Goal: Task Accomplishment & Management: Use online tool/utility

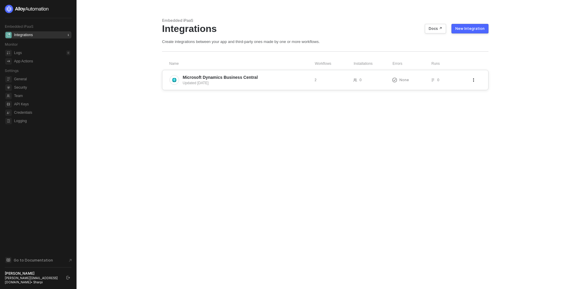
click at [292, 79] on span "Microsoft Dynamics Business Central" at bounding box center [246, 77] width 127 height 6
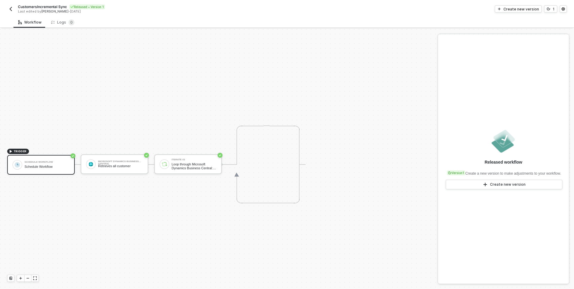
scroll to position [11, 0]
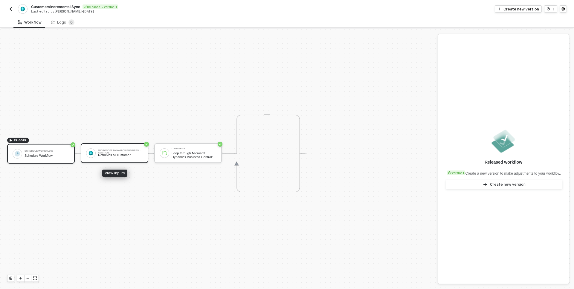
click at [110, 159] on div "Microsoft Dynamics Business Central Retrieves all customer" at bounding box center [115, 153] width 68 height 20
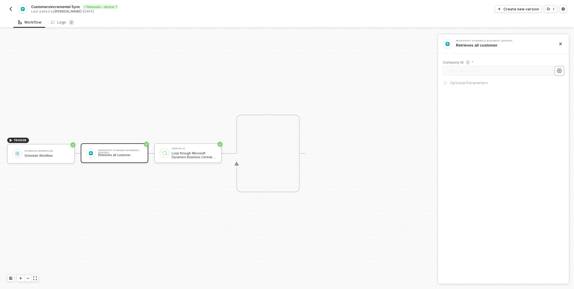
click at [558, 72] on icon "icon-settings" at bounding box center [559, 70] width 5 height 5
click at [444, 83] on icon "icon-arrow-right-small" at bounding box center [445, 83] width 4 height 4
click at [560, 71] on circle "icon-settings" at bounding box center [559, 70] width 1 height 1
click at [9, 7] on img "button" at bounding box center [10, 9] width 5 height 5
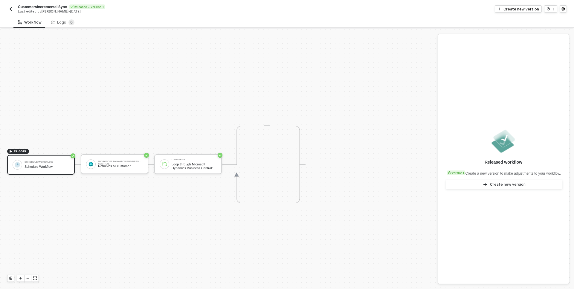
scroll to position [11, 0]
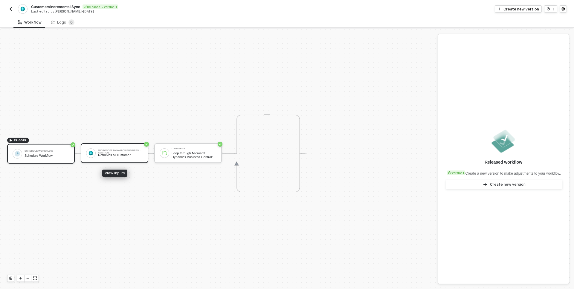
click at [119, 157] on div "Retrieves all customer" at bounding box center [120, 155] width 45 height 4
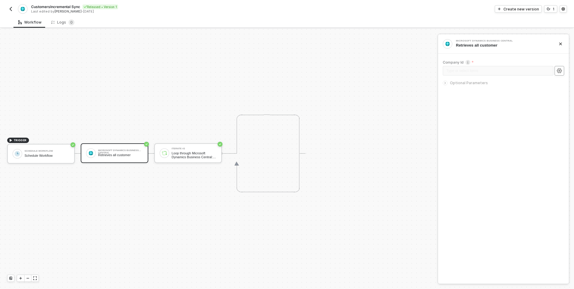
click at [559, 74] on button "button" at bounding box center [559, 71] width 10 height 10
click at [42, 152] on div "Schedule Workflow" at bounding box center [47, 151] width 45 height 2
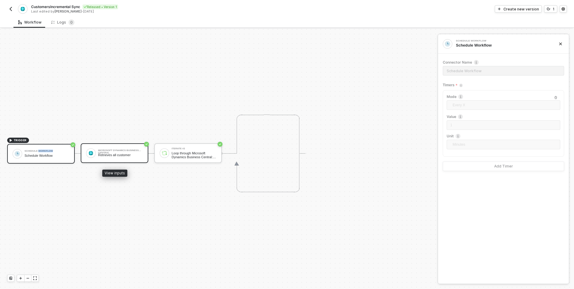
click at [108, 154] on div "Retrieves all customer" at bounding box center [120, 155] width 45 height 4
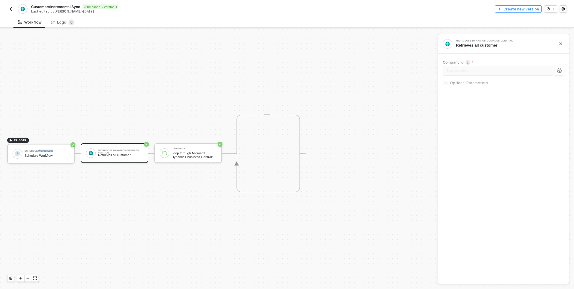
click at [515, 10] on div "Create new version" at bounding box center [521, 9] width 36 height 5
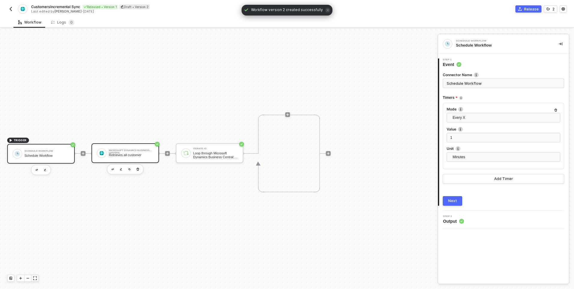
click at [138, 156] on div "Retrieves all customer" at bounding box center [131, 155] width 45 height 4
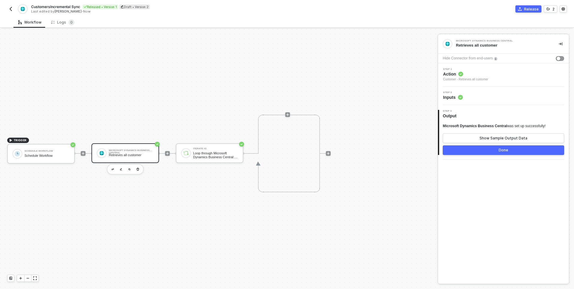
click at [457, 97] on span "Inputs" at bounding box center [453, 97] width 20 height 6
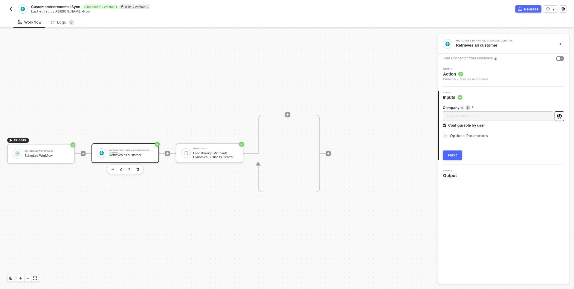
click at [558, 115] on icon "icon-settings" at bounding box center [559, 116] width 5 height 5
click at [444, 127] on input "Configurable by user" at bounding box center [445, 126] width 4 height 4
checkbox input "false"
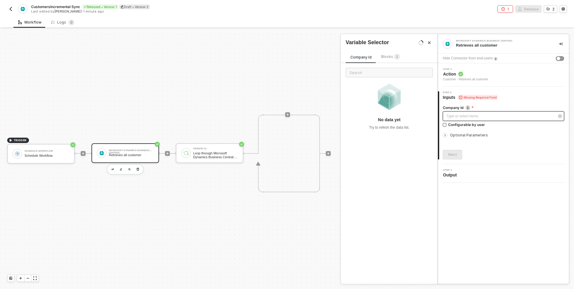
click at [450, 116] on div "Type or select items ﻿" at bounding box center [500, 117] width 108 height 6
click at [452, 117] on div "Type or select items ﻿" at bounding box center [500, 117] width 108 height 6
click at [455, 119] on div "Type or select items ﻿" at bounding box center [500, 117] width 108 height 6
click at [451, 116] on div "Type or select items ﻿" at bounding box center [500, 117] width 108 height 6
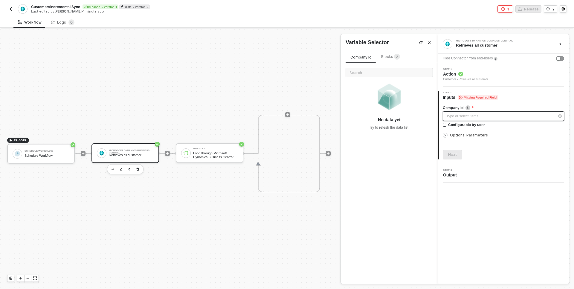
click at [451, 116] on div "Type or select items ﻿" at bounding box center [500, 117] width 108 height 6
click at [468, 115] on div "Type or select items ﻿" at bounding box center [500, 117] width 108 height 6
click at [464, 120] on div "Type or select items ﻿" at bounding box center [503, 116] width 121 height 10
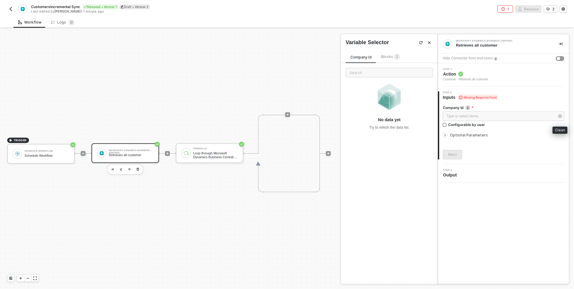
click at [560, 117] on icon "button" at bounding box center [560, 116] width 4 height 4
click at [527, 118] on div "Type or select items ﻿" at bounding box center [500, 117] width 108 height 6
click at [361, 72] on input "text" at bounding box center [389, 73] width 87 height 10
paste input "DISMAX-PRD"
type input "DISMAX-PRD"
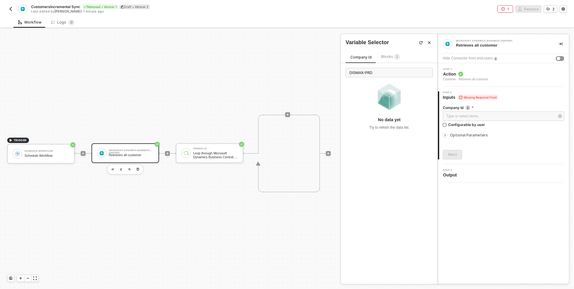
click at [430, 44] on icon "Close" at bounding box center [429, 43] width 3 height 3
click at [467, 114] on div "Type or select items ﻿" at bounding box center [500, 117] width 108 height 6
click at [421, 42] on img "button" at bounding box center [421, 43] width 4 height 4
click at [515, 17] on div "Workflow Logs 0" at bounding box center [293, 22] width 560 height 11
click at [236, 78] on div "TRIGGER Schedule Workflow Schedule Workflow Microsoft Dynamics Business Central…" at bounding box center [217, 153] width 435 height 271
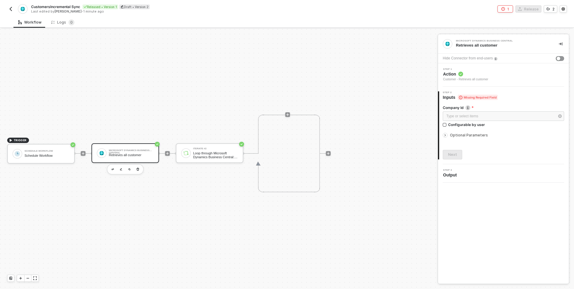
click at [10, 11] on img "button" at bounding box center [10, 9] width 5 height 5
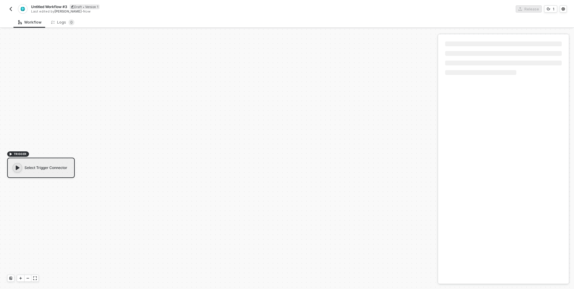
scroll to position [11, 0]
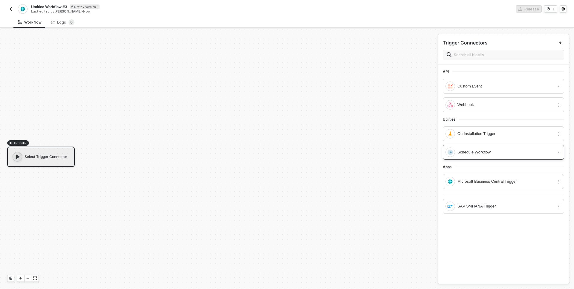
click at [467, 154] on div "Schedule Workflow" at bounding box center [505, 152] width 97 height 7
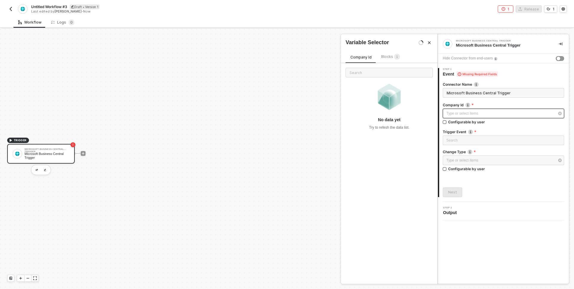
click at [447, 114] on div "Type or select items ﻿" at bounding box center [500, 114] width 108 height 6
click at [428, 42] on icon "Close" at bounding box center [429, 43] width 4 height 4
click at [454, 142] on input "search" at bounding box center [503, 140] width 114 height 9
click at [454, 113] on div "Type or select items ﻿" at bounding box center [500, 114] width 108 height 6
click at [430, 42] on icon "Close" at bounding box center [429, 43] width 4 height 4
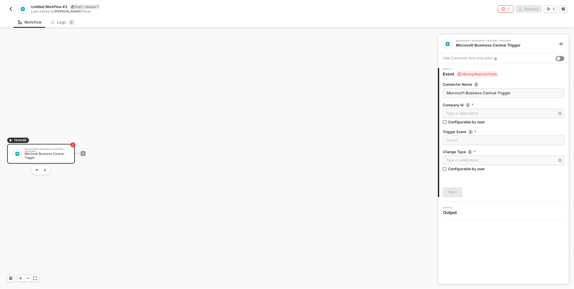
click at [563, 59] on button "button" at bounding box center [560, 58] width 8 height 5
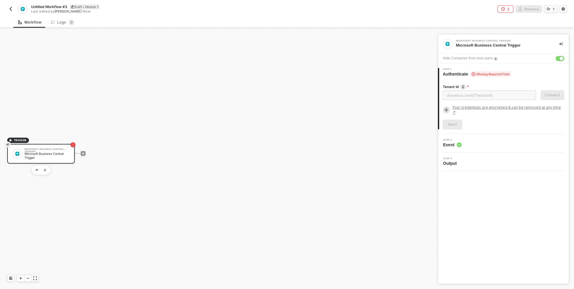
click at [563, 59] on div "button" at bounding box center [562, 59] width 4 height 4
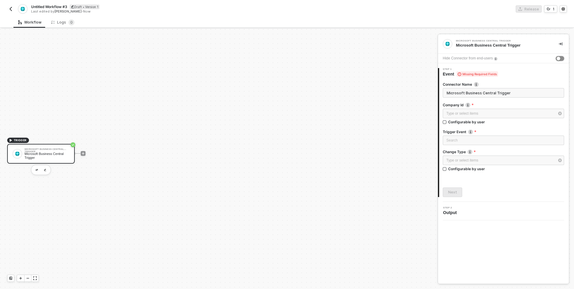
click at [563, 59] on button "button" at bounding box center [560, 58] width 8 height 5
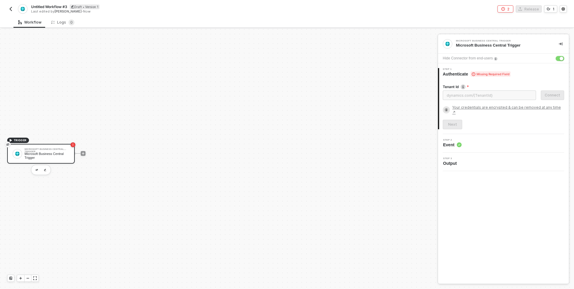
click at [557, 59] on button "button" at bounding box center [560, 58] width 8 height 5
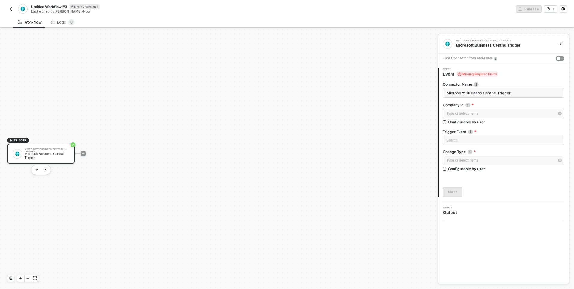
click at [62, 150] on div "Microsoft Business Central Trigger" at bounding box center [47, 149] width 45 height 2
click at [51, 153] on div "Microsoft Business Central Trigger Microsoft Trigger workflow" at bounding box center [47, 153] width 45 height 11
click at [43, 170] on button "button" at bounding box center [45, 169] width 7 height 7
click at [11, 8] on img "button" at bounding box center [10, 9] width 5 height 5
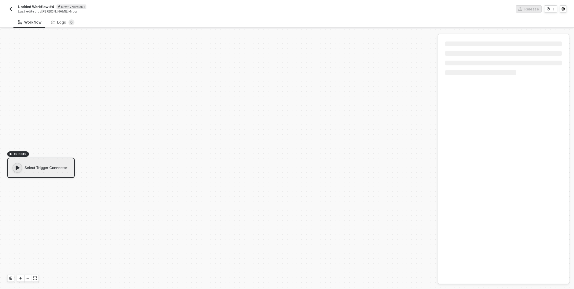
scroll to position [11, 0]
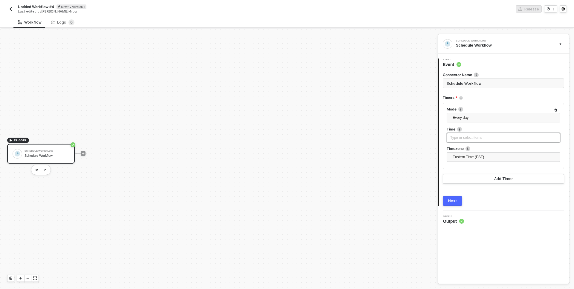
click at [453, 140] on div "Type or select items ﻿" at bounding box center [503, 138] width 106 height 6
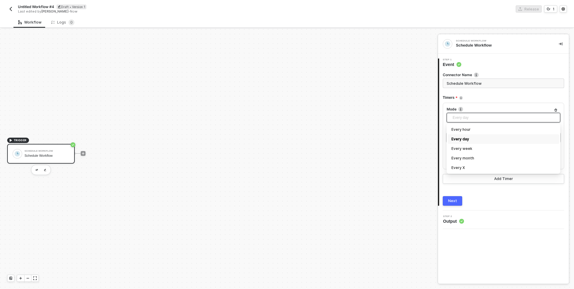
click at [463, 118] on span "Every day" at bounding box center [505, 117] width 104 height 9
click at [463, 130] on div "Every hour" at bounding box center [503, 129] width 104 height 7
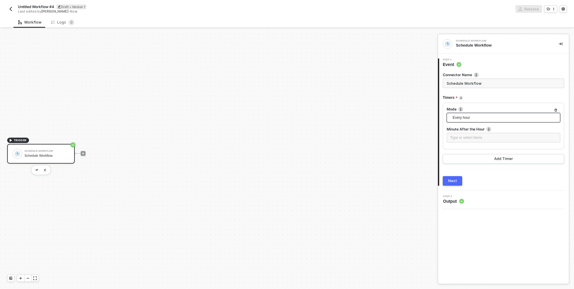
click at [451, 179] on div "Next" at bounding box center [452, 181] width 9 height 5
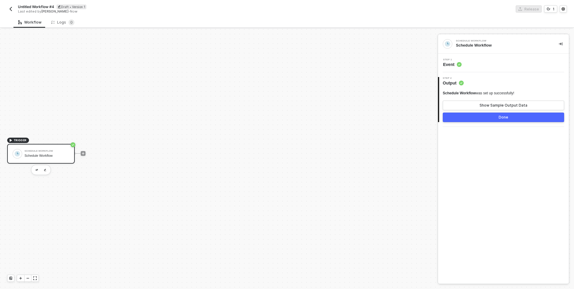
click at [8, 13] on div "Untitled Workflow #4 Draft • Version 1 Last edited by Alexandre - Now" at bounding box center [147, 9] width 280 height 10
click at [505, 116] on div "Done" at bounding box center [504, 117] width 10 height 5
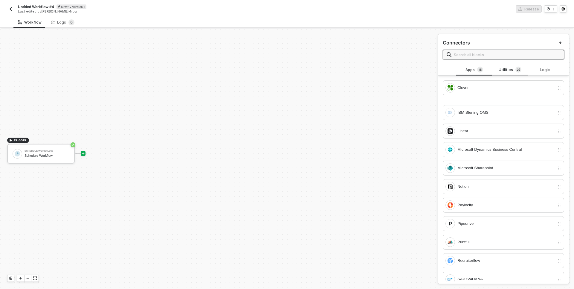
click at [506, 72] on div "Utilities 2 9" at bounding box center [510, 70] width 26 height 7
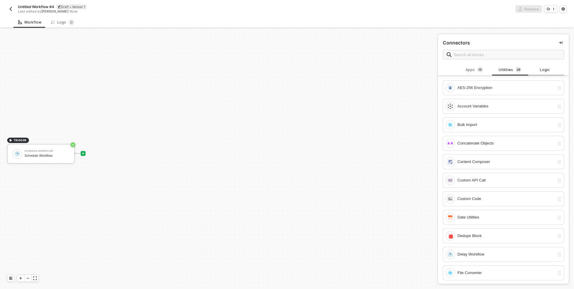
click at [539, 70] on div "Logic" at bounding box center [546, 70] width 26 height 5
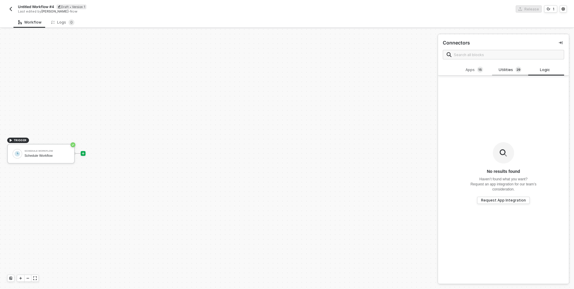
click at [508, 73] on div "Utilities 2 9" at bounding box center [510, 70] width 26 height 7
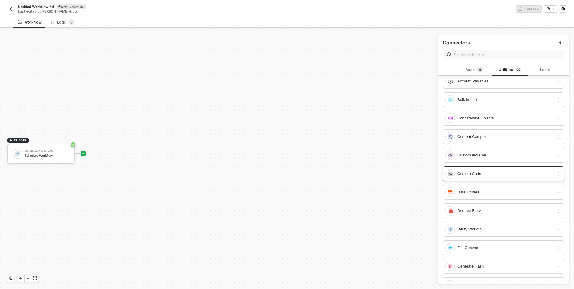
scroll to position [0, 0]
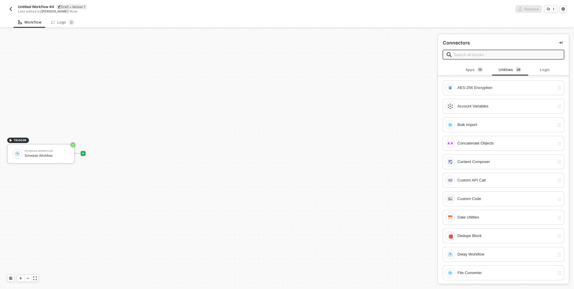
click at [465, 52] on input "text" at bounding box center [507, 54] width 106 height 7
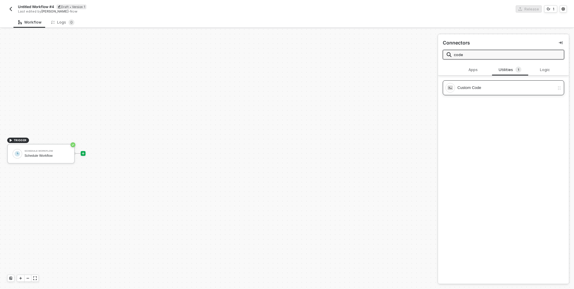
type input "code"
drag, startPoint x: 483, startPoint y: 86, endPoint x: 479, endPoint y: 86, distance: 3.6
click at [83, 154] on icon "icon-play" at bounding box center [83, 153] width 3 height 3
click at [83, 153] on icon "icon-play" at bounding box center [83, 153] width 3 height 3
click at [471, 82] on div "Custom Code" at bounding box center [503, 87] width 121 height 15
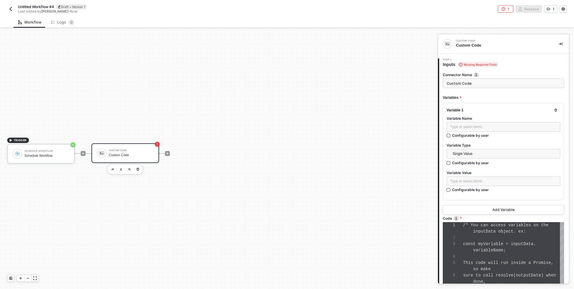
scroll to position [38, 0]
click at [461, 131] on div "Type or select items ﻿" at bounding box center [504, 127] width 114 height 10
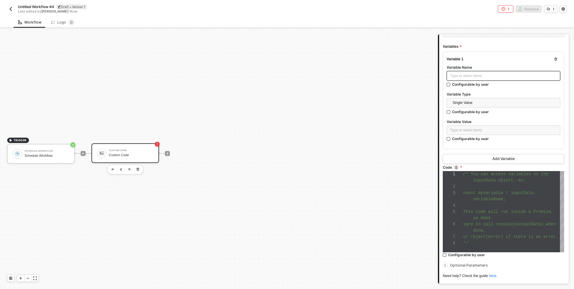
scroll to position [66, 0]
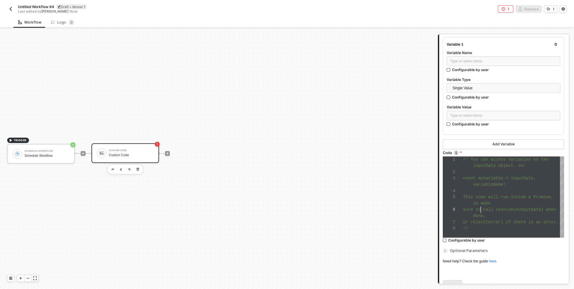
click at [481, 210] on div "1 2 3 4 5 6 7 8 /* You can access variables on the inputData object. ex: const …" at bounding box center [503, 197] width 121 height 81
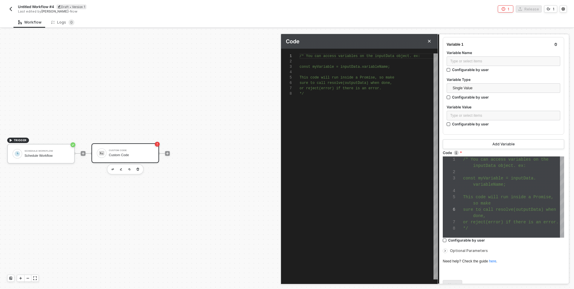
scroll to position [0, 18]
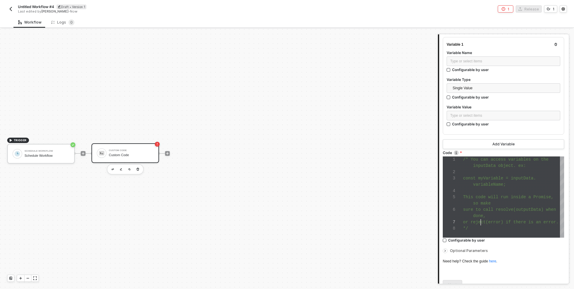
click at [481, 224] on div "1 2 3 4 5 6 7 8 /* You can access variables on the inputData object. ex: const …" at bounding box center [503, 197] width 121 height 81
click at [468, 190] on div at bounding box center [513, 191] width 101 height 6
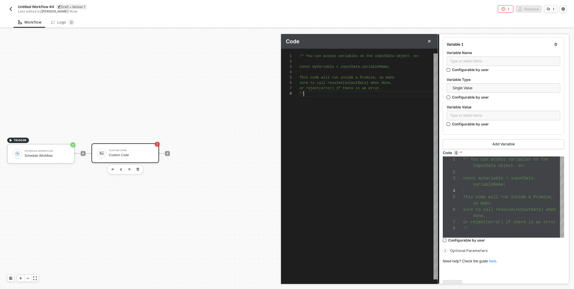
scroll to position [0, 0]
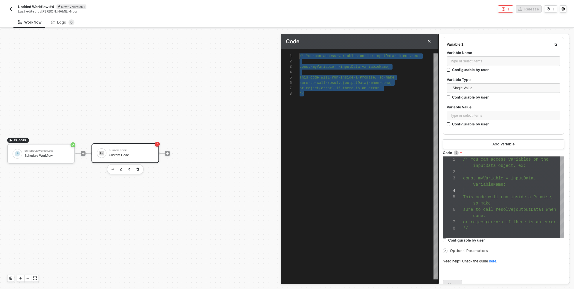
drag, startPoint x: 311, startPoint y: 105, endPoint x: 288, endPoint y: 50, distance: 59.2
click at [288, 50] on div "1 2 3 4 5 6 7 8 /* · You · can · access · variables · on · the · inputData · ob…" at bounding box center [359, 162] width 157 height 226
type textarea "c"
type textarea "co"
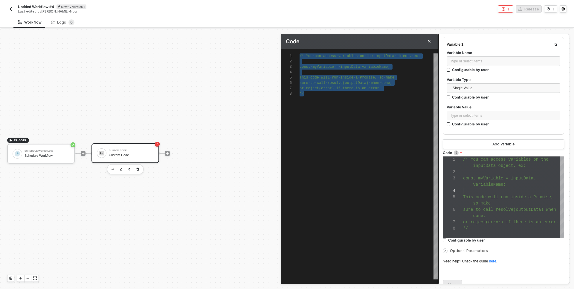
type textarea "co"
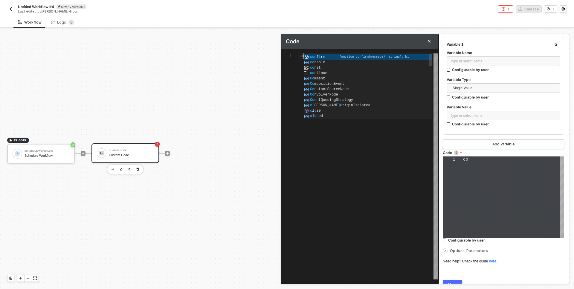
scroll to position [0, 4]
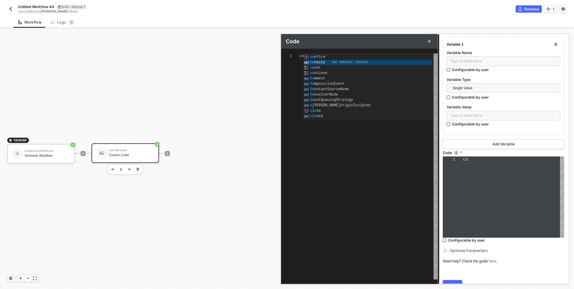
type textarea "console"
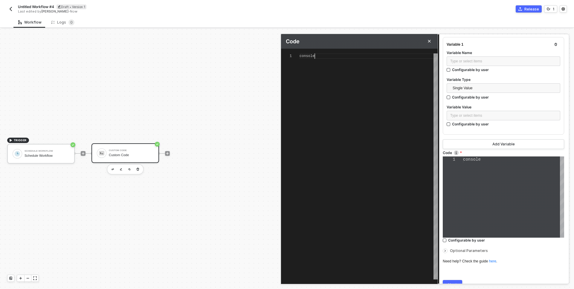
type textarea "console."
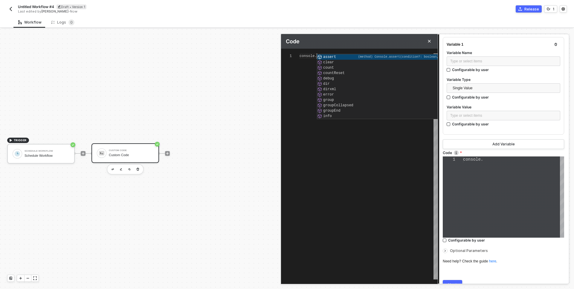
scroll to position [0, 17]
type textarea "console.l"
type textarea "console.lo"
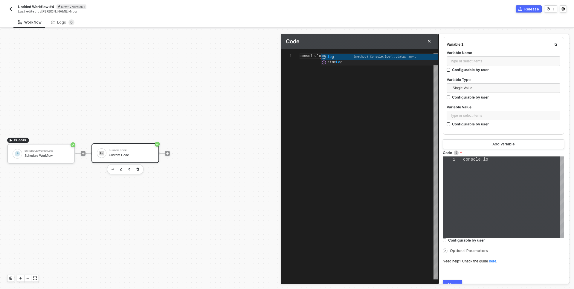
type textarea "console.log"
type textarea "console.log()"
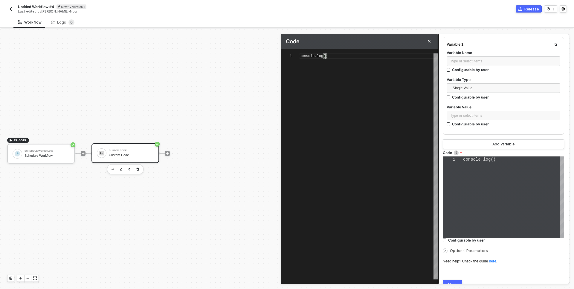
type textarea "console.log(")"
type textarea "console.log("")"
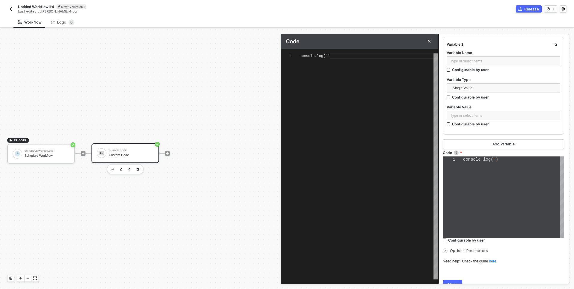
scroll to position [0, 28]
type textarea "console.log("h")"
type textarea "console.log("he")"
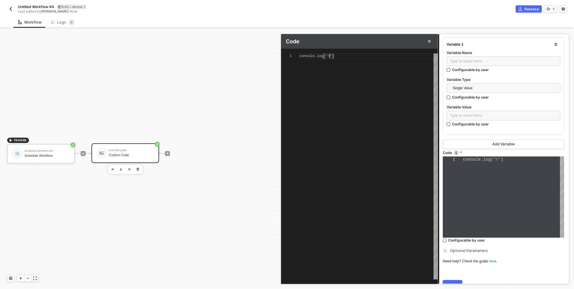
type textarea "console.log("hel")"
type textarea "console.log("hell")"
type textarea "console.log("hello")"
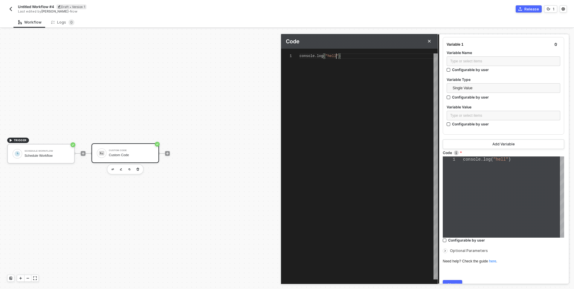
type textarea "console.log("hello")"
type textarea "console.log("hello ")"
type textarea "console.log("hello w")"
type textarea "console.log("hello wo")"
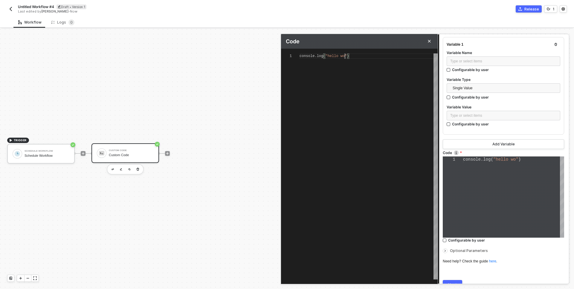
type textarea "console.log("hello wor")"
type textarea "console.log("hello worl")"
type textarea "console.log("hello world")"
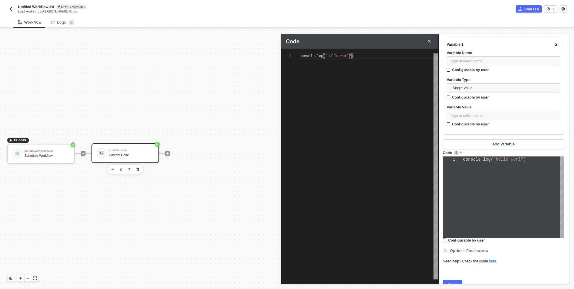
type textarea "console.log("hello world")"
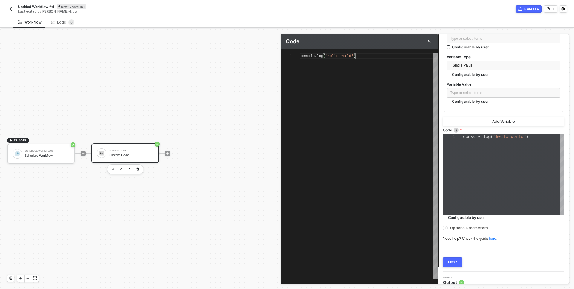
scroll to position [95, 0]
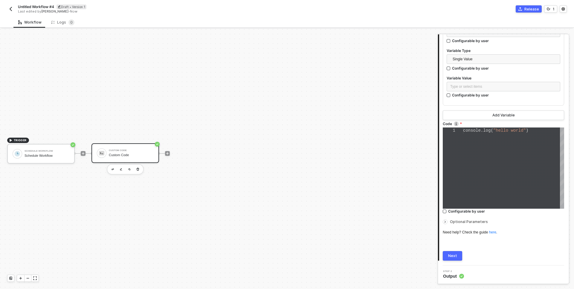
click at [450, 258] on div "Next" at bounding box center [452, 256] width 9 height 5
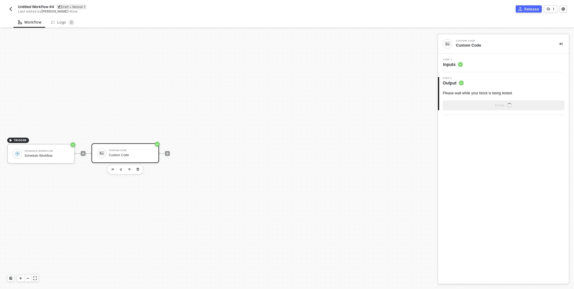
scroll to position [0, 0]
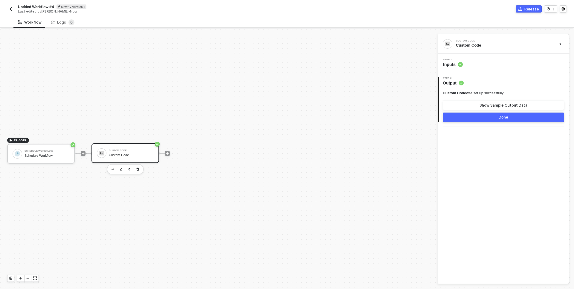
click at [464, 120] on button "Done" at bounding box center [503, 118] width 121 height 10
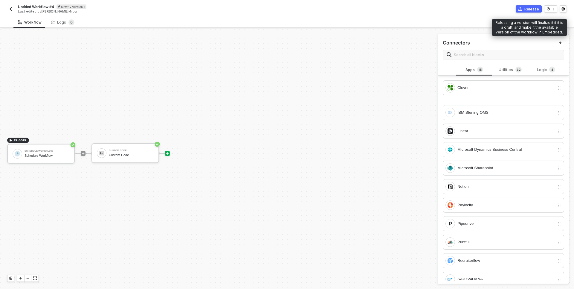
click at [521, 11] on button "Release" at bounding box center [529, 8] width 26 height 7
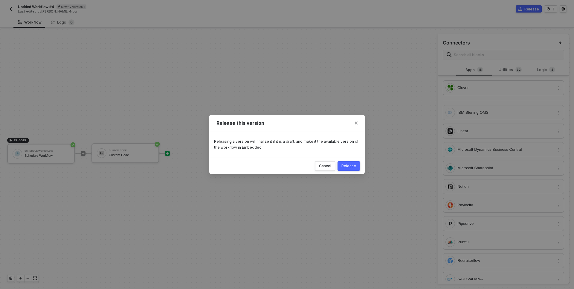
click at [351, 169] on button "Release" at bounding box center [348, 166] width 22 height 10
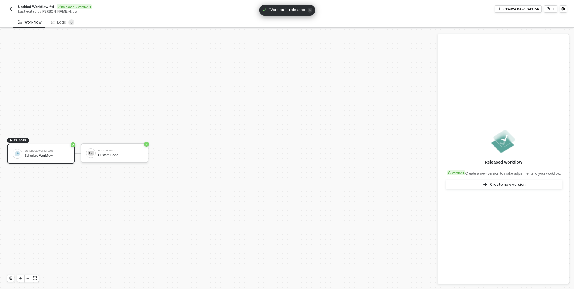
click at [9, 11] on img "button" at bounding box center [10, 9] width 5 height 5
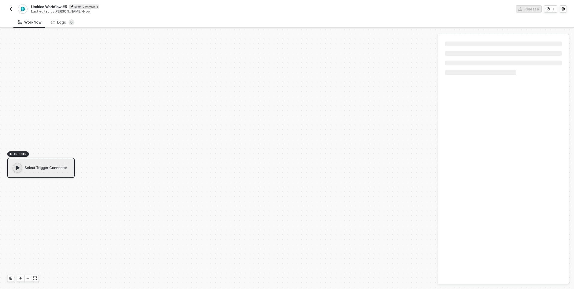
scroll to position [11, 0]
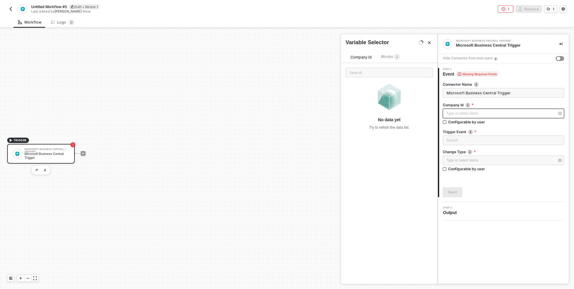
click at [456, 113] on div "Type or select items ﻿" at bounding box center [500, 114] width 108 height 6
click at [386, 57] on span "Blocks 1" at bounding box center [390, 56] width 19 height 4
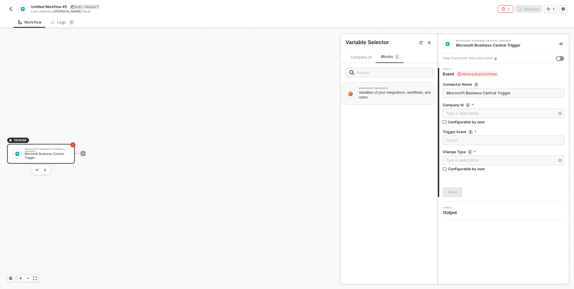
click at [370, 99] on div "Variables of your integrations, workflows, and users" at bounding box center [396, 95] width 74 height 10
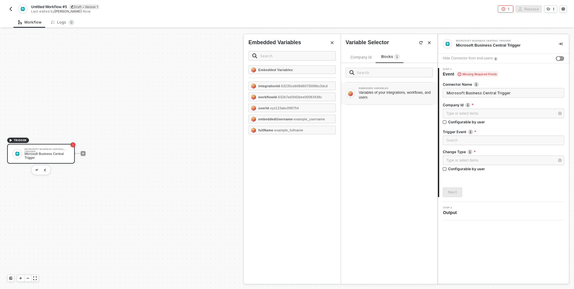
click at [330, 42] on icon "Close" at bounding box center [332, 43] width 4 height 4
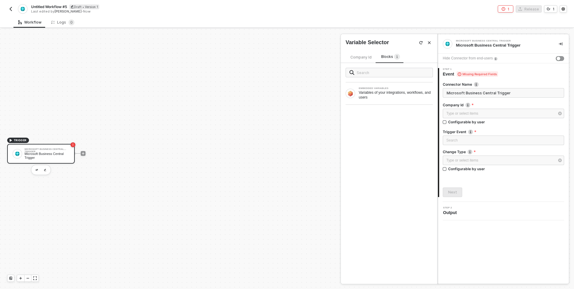
click at [363, 57] on span "Company Id" at bounding box center [360, 57] width 21 height 4
click at [446, 123] on input "Configurable by user" at bounding box center [445, 122] width 4 height 4
checkbox input "true"
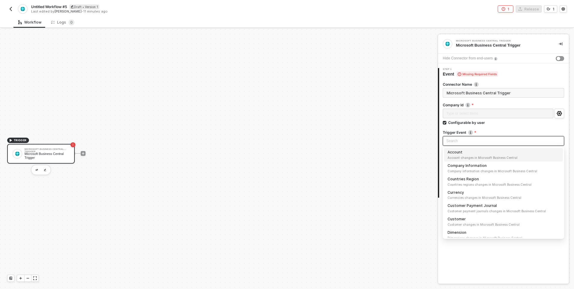
click at [488, 139] on input "search" at bounding box center [503, 141] width 114 height 9
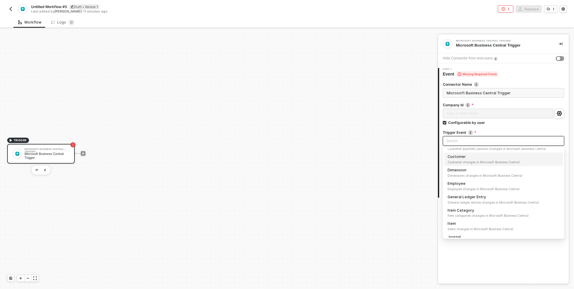
click at [481, 161] on span "Customer changes in Microsoft Business Central" at bounding box center [503, 162] width 112 height 5
type input "Trigger workflow when customer"
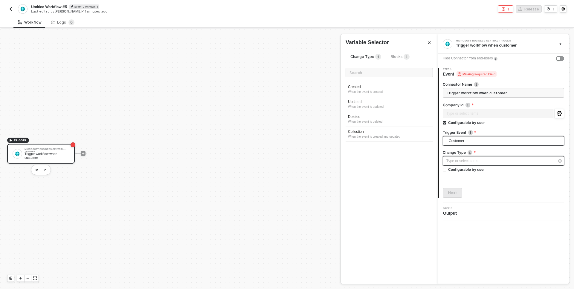
click at [477, 160] on div "Type or select items ﻿" at bounding box center [500, 161] width 108 height 6
click at [351, 85] on div "Created" at bounding box center [389, 87] width 82 height 5
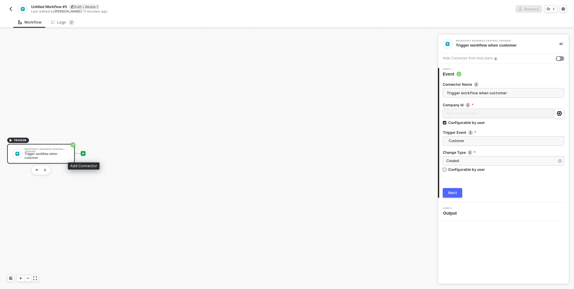
click at [83, 154] on icon "icon-play" at bounding box center [83, 153] width 3 height 3
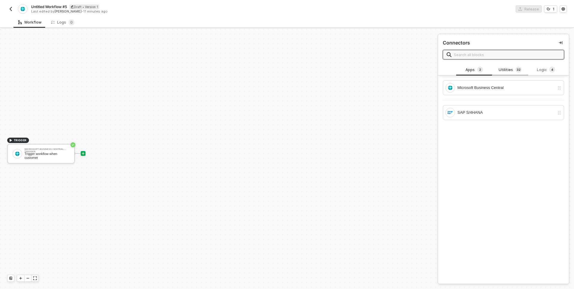
click at [505, 68] on div "Utilities 3 2" at bounding box center [510, 70] width 26 height 7
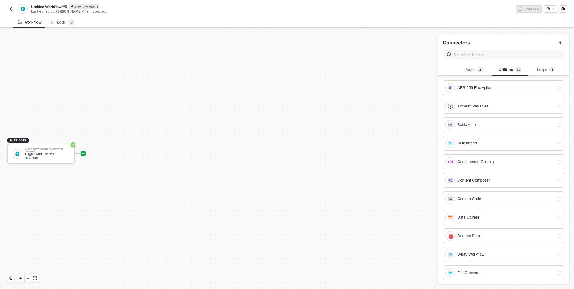
click at [482, 50] on span at bounding box center [503, 55] width 121 height 10
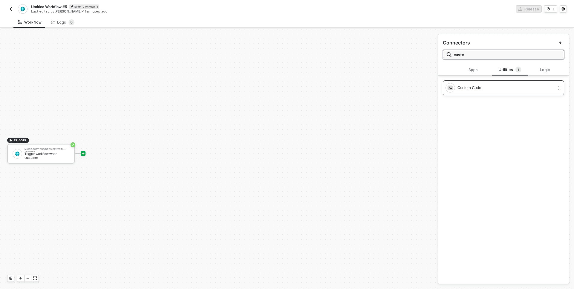
type input "custo"
click at [467, 85] on div "Custom Code" at bounding box center [505, 88] width 97 height 7
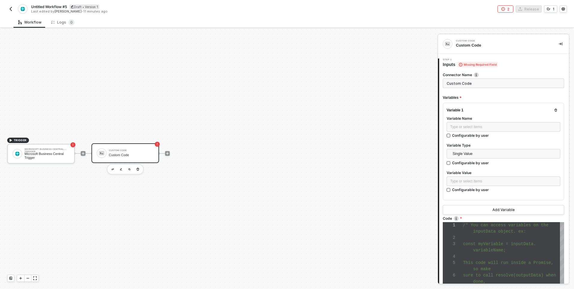
scroll to position [38, 0]
click at [136, 156] on div "Custom Code" at bounding box center [131, 155] width 45 height 4
click at [476, 82] on input "Custom Code" at bounding box center [503, 84] width 121 height 10
type input "Custom Code 1"
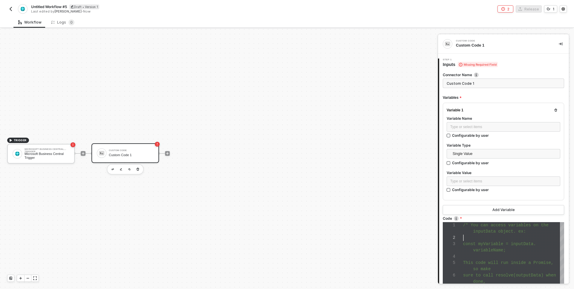
click at [487, 238] on div at bounding box center [513, 238] width 101 height 6
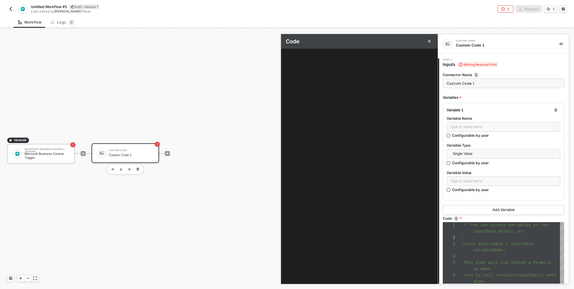
type textarea "/* You can access variables on the inputData object. ex: const myVariable = inp…"
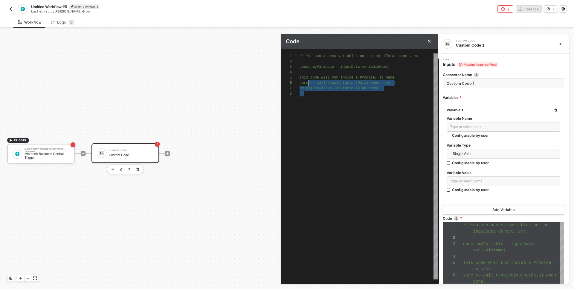
scroll to position [0, 0]
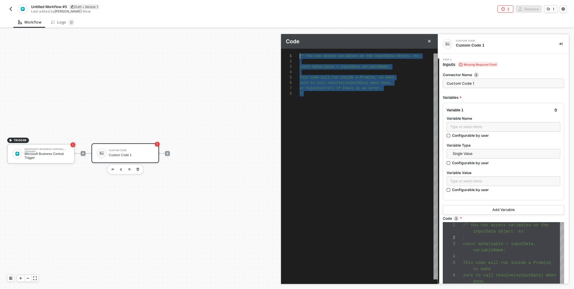
drag, startPoint x: 315, startPoint y: 94, endPoint x: 274, endPoint y: 42, distance: 66.5
type textarea "c"
type textarea "co"
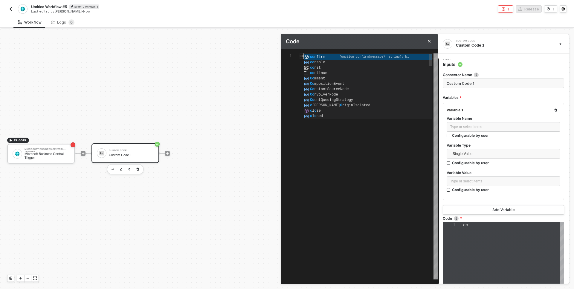
type textarea "con"
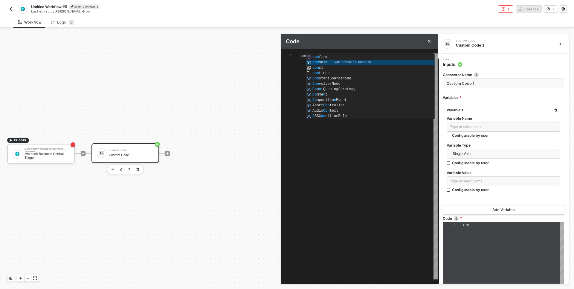
type textarea "console"
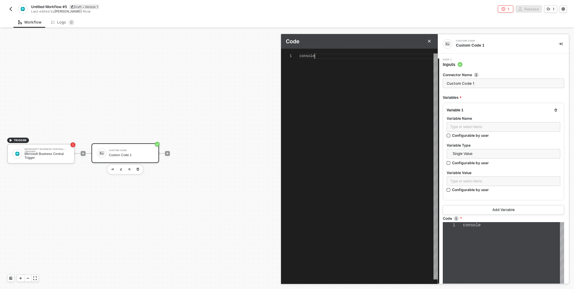
scroll to position [0, 15]
type textarea "console."
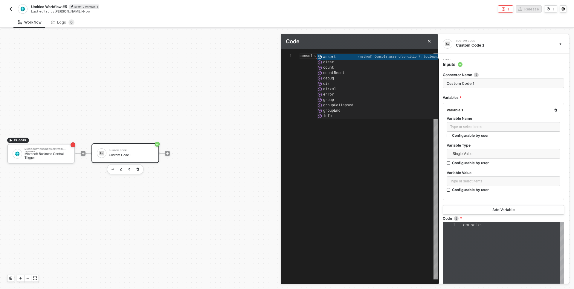
type textarea "console.l"
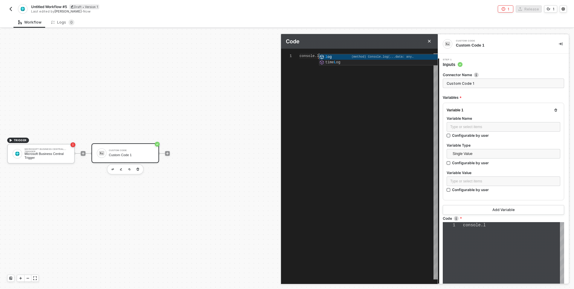
type textarea "console.lo"
type textarea "console.log"
type textarea "console.log()"
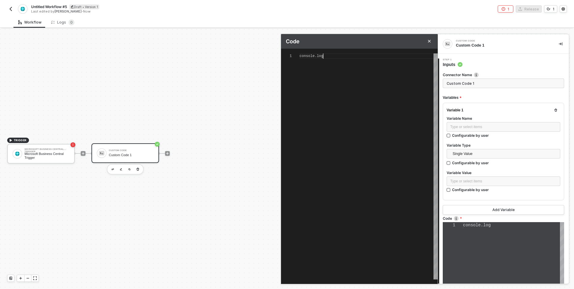
type textarea "console.log()"
type textarea "console.log(")"
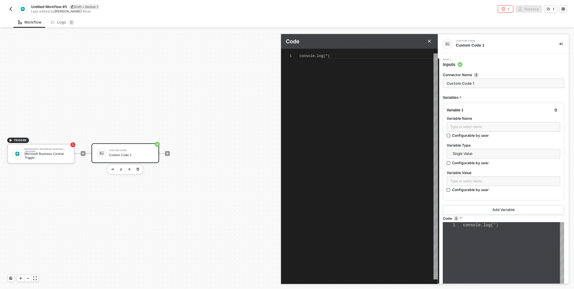
type textarea "console.log("h)"
type textarea "console.log("he)"
type textarea "console.log("hel)"
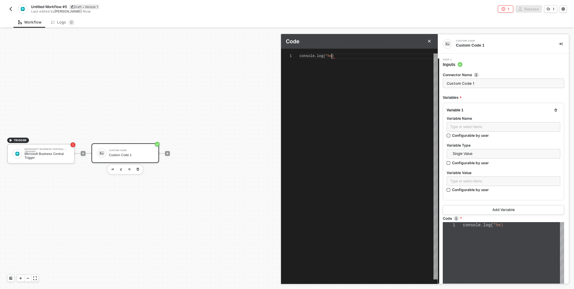
type textarea "console.log("hel)"
type textarea "console.log("hell)"
type textarea "console.log("hello)"
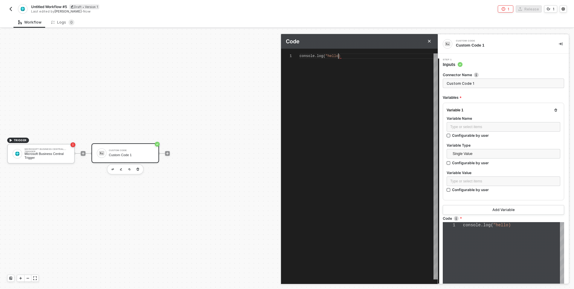
scroll to position [0, 39]
type textarea "console.log("hello")"
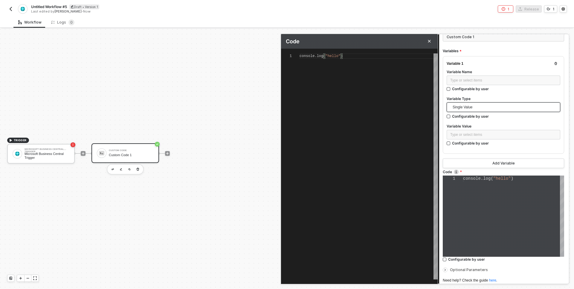
scroll to position [95, 0]
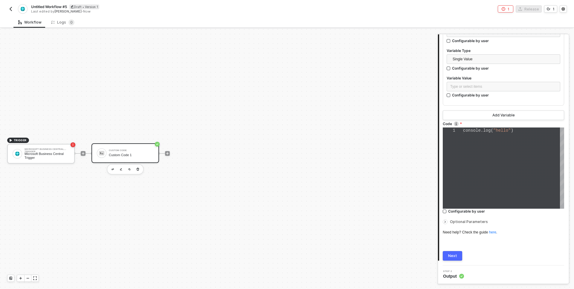
click at [449, 256] on div "Next" at bounding box center [452, 256] width 9 height 5
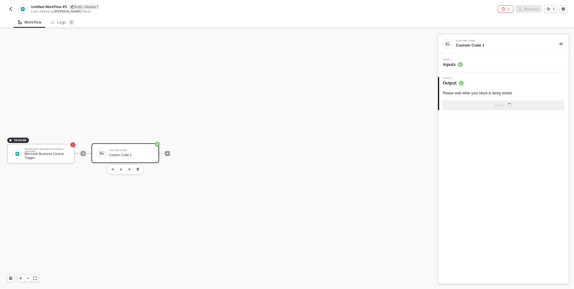
scroll to position [0, 0]
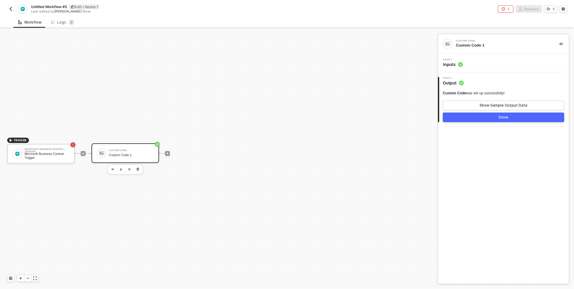
click at [467, 119] on button "Done" at bounding box center [503, 118] width 121 height 10
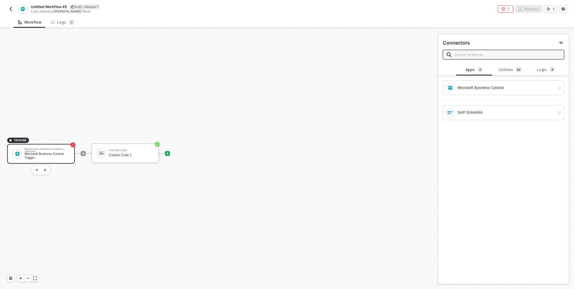
click at [38, 155] on div "Microsoft Business Central Trigger" at bounding box center [47, 155] width 45 height 7
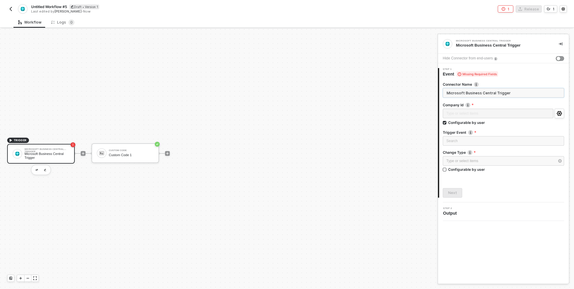
click at [518, 92] on input "Microsoft Business Central Trigger" at bounding box center [503, 93] width 121 height 10
drag, startPoint x: 518, startPoint y: 92, endPoint x: 411, endPoint y: 86, distance: 106.8
click at [411, 86] on div "TRIGGER Microsoft Business Central Trigger Microsoft Business Central Trigger C…" at bounding box center [287, 159] width 574 height 260
click at [508, 93] on input "Microsoft Business Central Trigger" at bounding box center [503, 93] width 121 height 10
click at [455, 158] on div "Type or select items ﻿" at bounding box center [500, 161] width 108 height 6
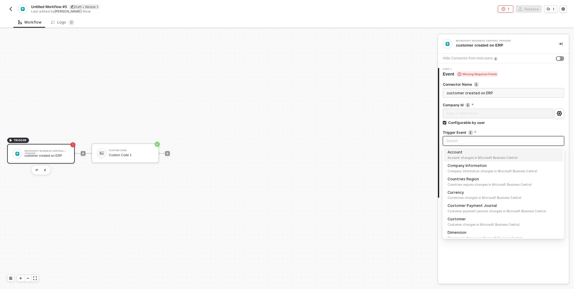
click at [453, 142] on input "search" at bounding box center [503, 141] width 114 height 9
click at [465, 219] on div "Customer Customer changes in Microsoft Business Central" at bounding box center [503, 222] width 112 height 10
type input "Trigger workflow when customer"
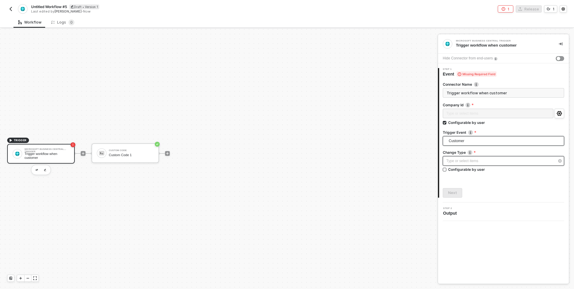
click at [450, 162] on div "Type or select items ﻿" at bounding box center [500, 161] width 108 height 6
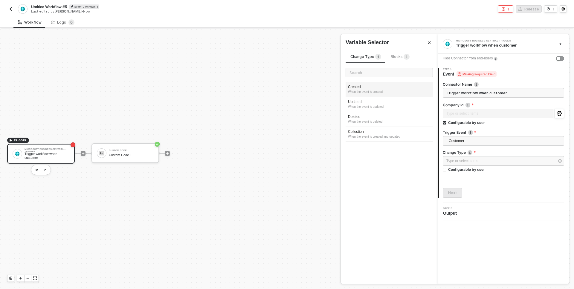
click at [403, 86] on div "Created" at bounding box center [389, 87] width 82 height 5
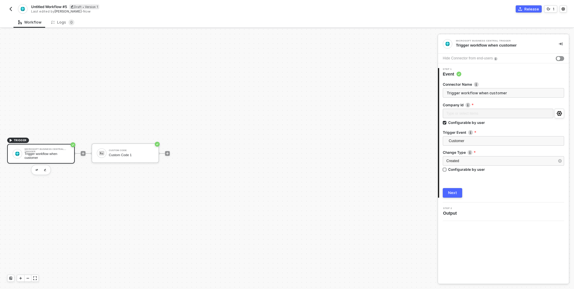
click at [447, 193] on button "Next" at bounding box center [452, 193] width 19 height 10
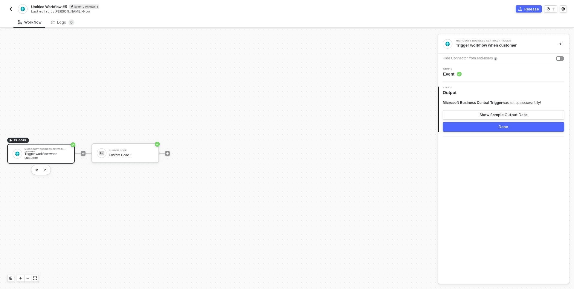
click at [456, 130] on button "Done" at bounding box center [503, 127] width 121 height 10
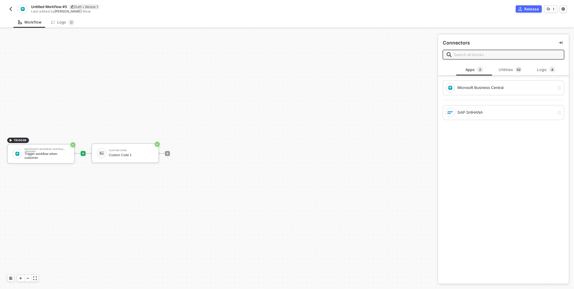
click at [529, 7] on div "Release" at bounding box center [531, 9] width 15 height 5
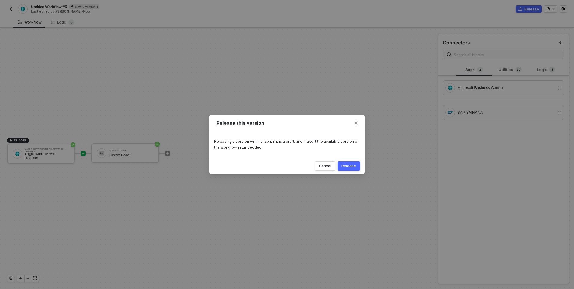
click at [346, 169] on button "Release" at bounding box center [348, 166] width 22 height 10
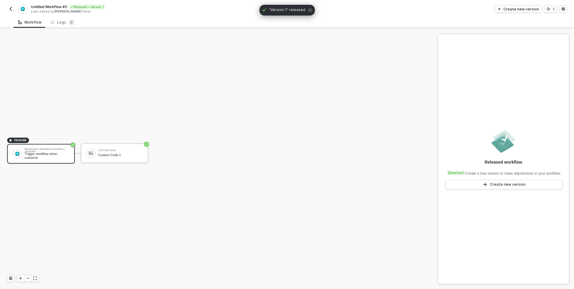
click at [10, 12] on button "button" at bounding box center [10, 8] width 7 height 7
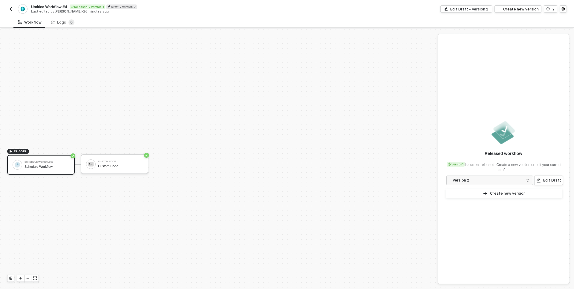
scroll to position [11, 0]
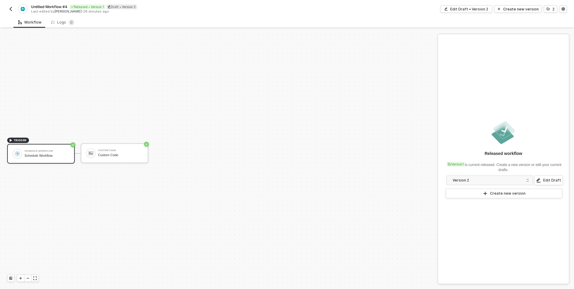
click at [8, 8] on img "button" at bounding box center [10, 9] width 5 height 5
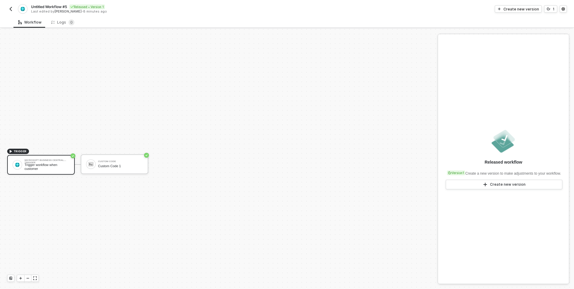
scroll to position [11, 0]
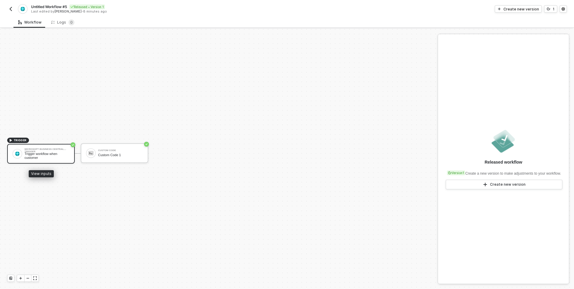
click at [38, 153] on div "Trigger workflow when customer" at bounding box center [47, 155] width 45 height 7
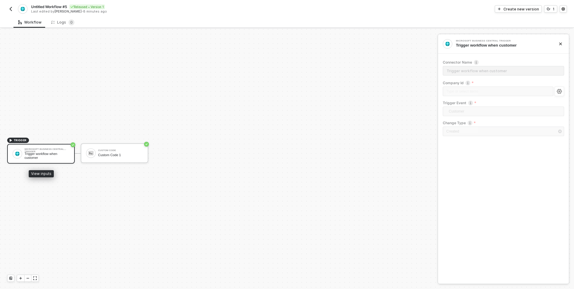
click at [43, 160] on div "Microsoft Business Central Trigger Trigger workflow when customer" at bounding box center [41, 154] width 68 height 20
click at [525, 9] on div "Create new version" at bounding box center [521, 9] width 36 height 5
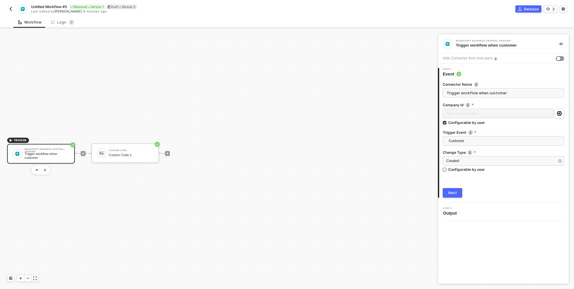
click at [448, 192] on div "Next" at bounding box center [452, 193] width 9 height 5
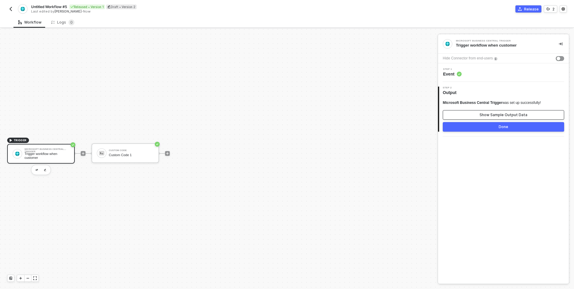
click at [475, 117] on button "Show Sample Output Data" at bounding box center [503, 115] width 121 height 10
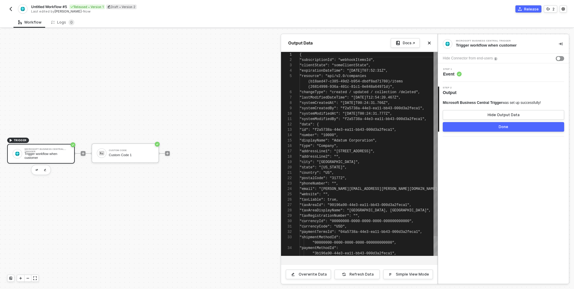
scroll to position [43, 0]
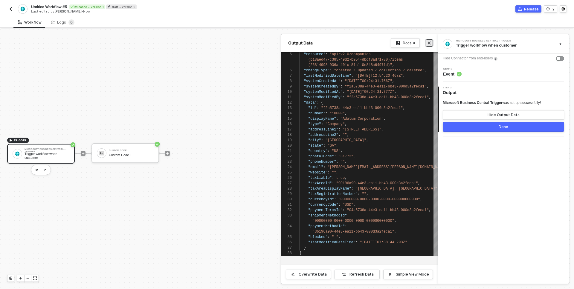
click at [428, 44] on icon "icon-close" at bounding box center [429, 43] width 4 height 4
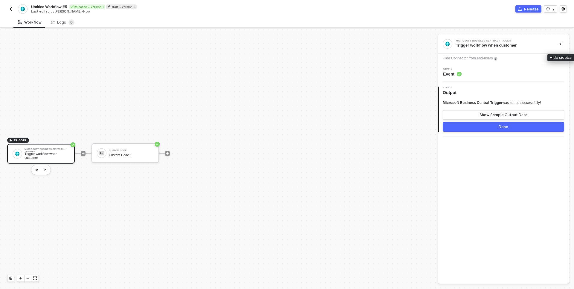
click at [560, 43] on icon "icon-collapse-right" at bounding box center [561, 44] width 4 height 4
